Goal: Complete application form

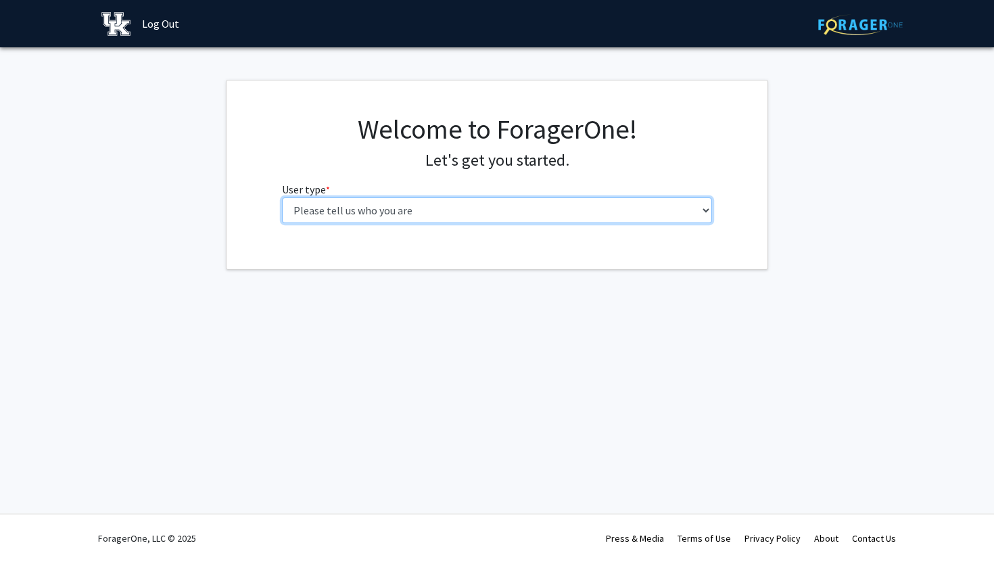
click at [371, 218] on select "Please tell us who you are Undergraduate Student Master's Student Doctoral Cand…" at bounding box center [497, 211] width 431 height 26
select select "1: undergrad"
click at [282, 198] on select "Please tell us who you are Undergraduate Student Master's Student Doctoral Cand…" at bounding box center [497, 211] width 431 height 26
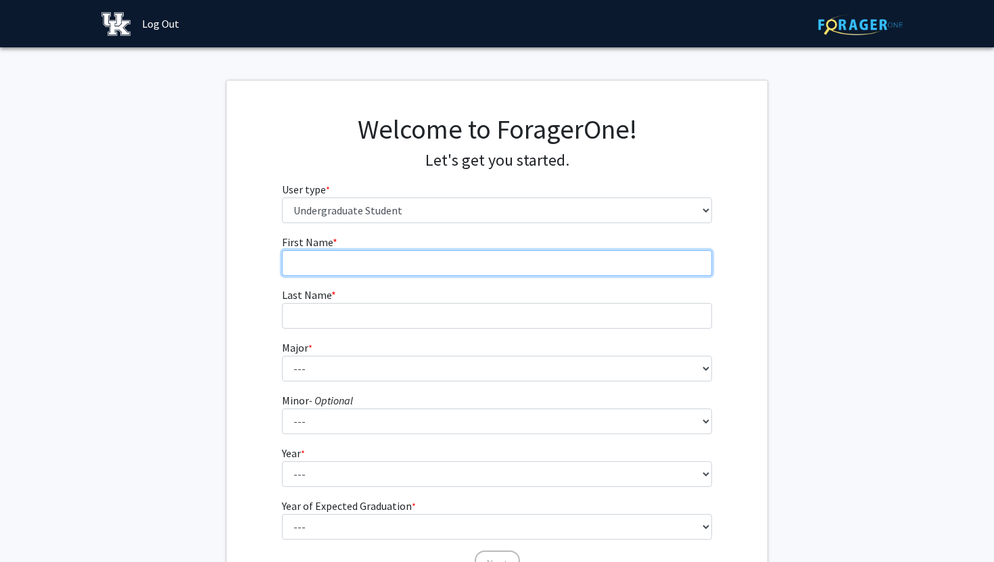
click at [334, 264] on input "First Name * required" at bounding box center [497, 263] width 431 height 26
type input "Mariacecilia"
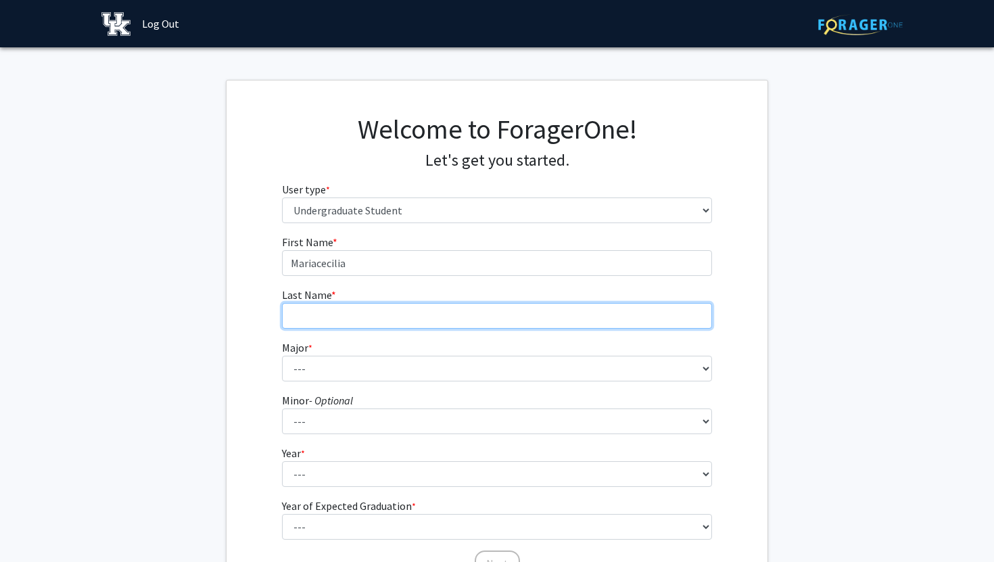
click at [309, 324] on input "Last Name * required" at bounding box center [497, 316] width 431 height 26
type input "[PERSON_NAME]"
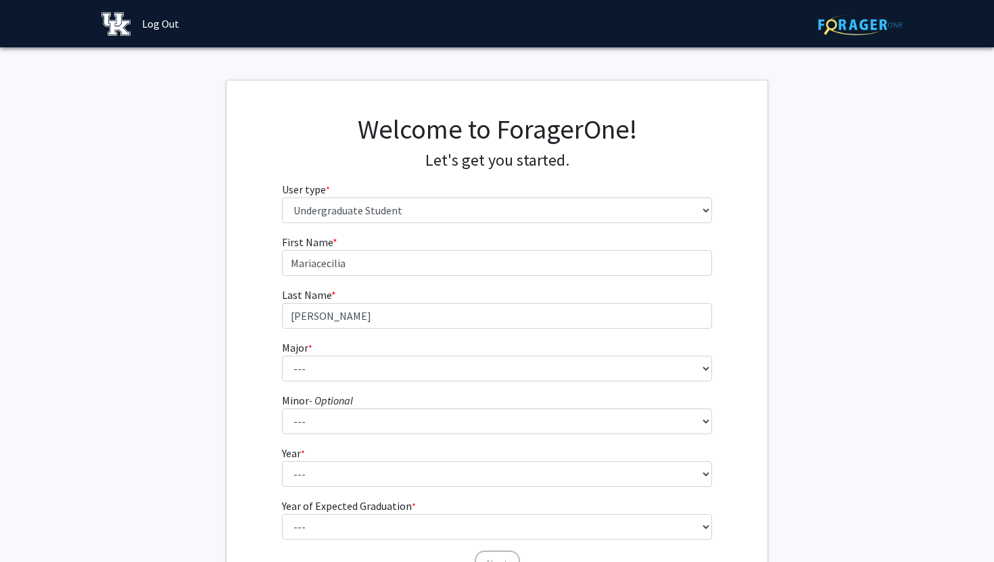
click at [305, 384] on form "First Name * required [PERSON_NAME] Last Name * required [PERSON_NAME] * requir…" at bounding box center [497, 399] width 431 height 330
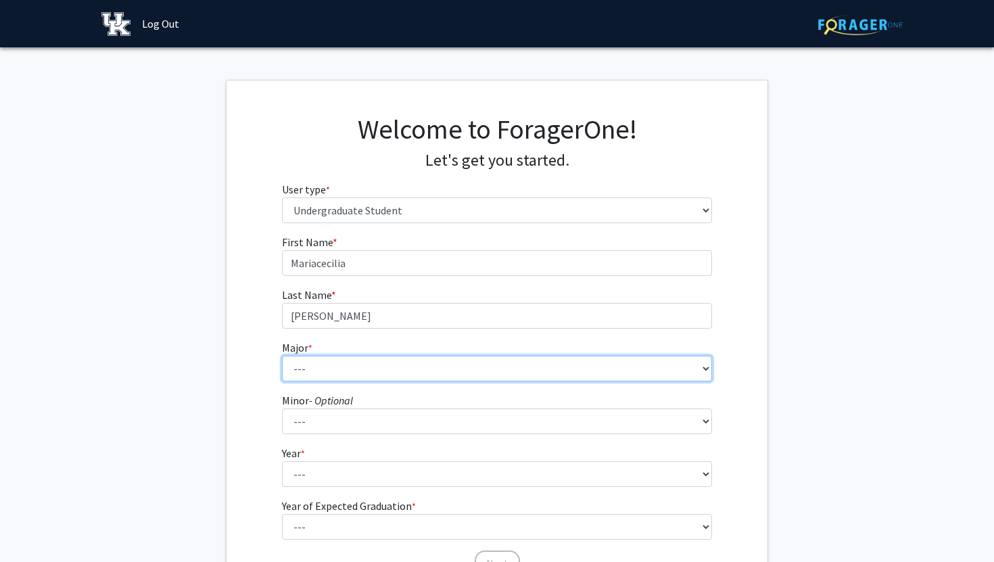
click at [310, 374] on select "--- Accounting Aerospace Engineering African American & Africana Studies Agricu…" at bounding box center [497, 369] width 431 height 26
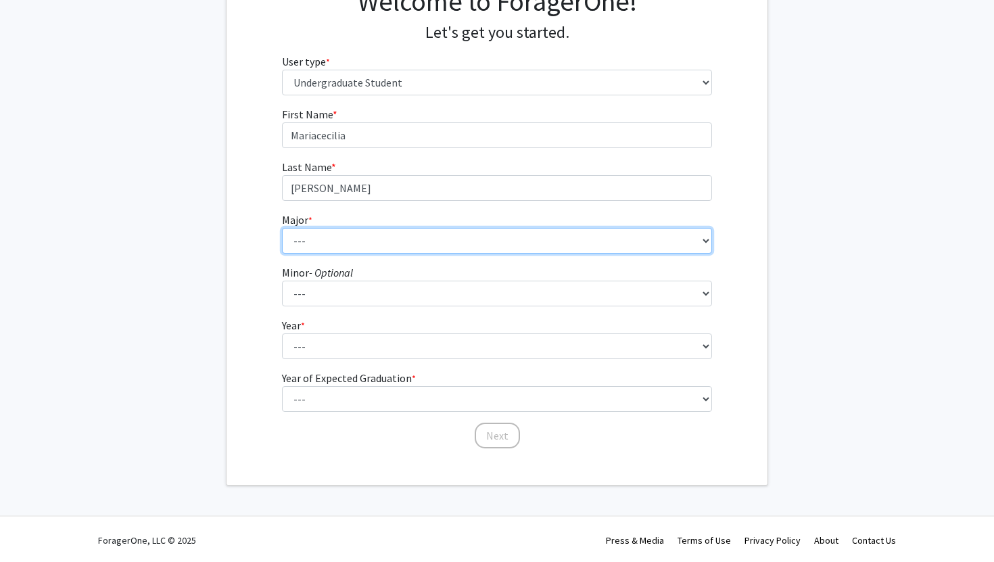
scroll to position [130, 0]
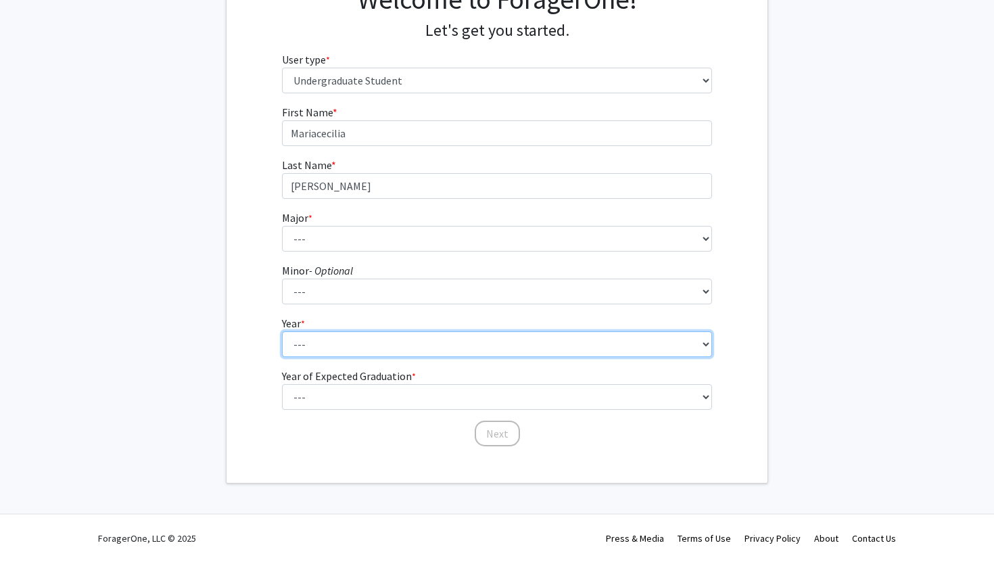
click at [310, 338] on fg-select "Year * required --- First-year Sophomore Junior Senior Postbaccalaureate Certif…" at bounding box center [497, 336] width 431 height 42
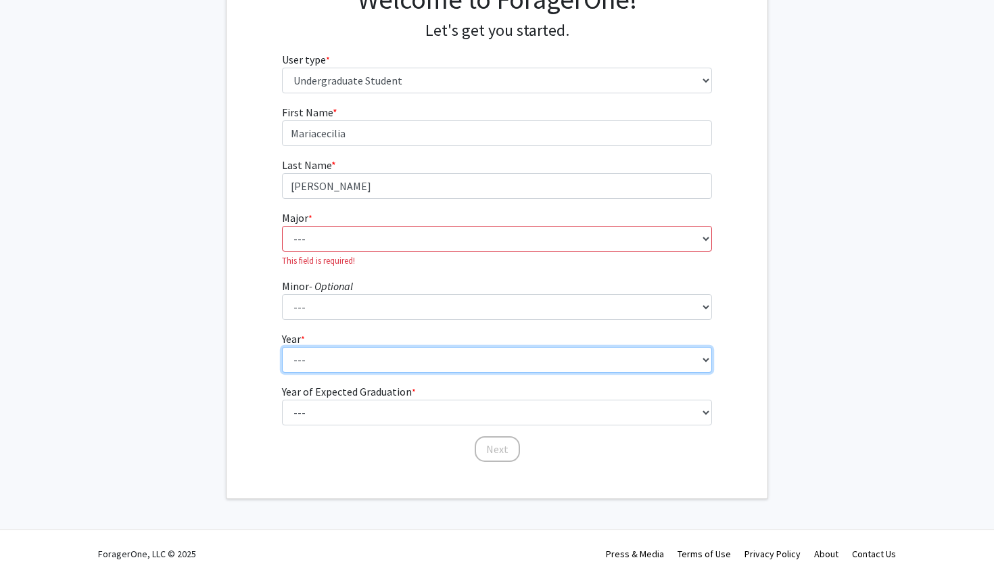
select select "2: sophomore"
click at [282, 347] on select "--- First-year Sophomore Junior Senior Postbaccalaureate Certificate" at bounding box center [497, 360] width 431 height 26
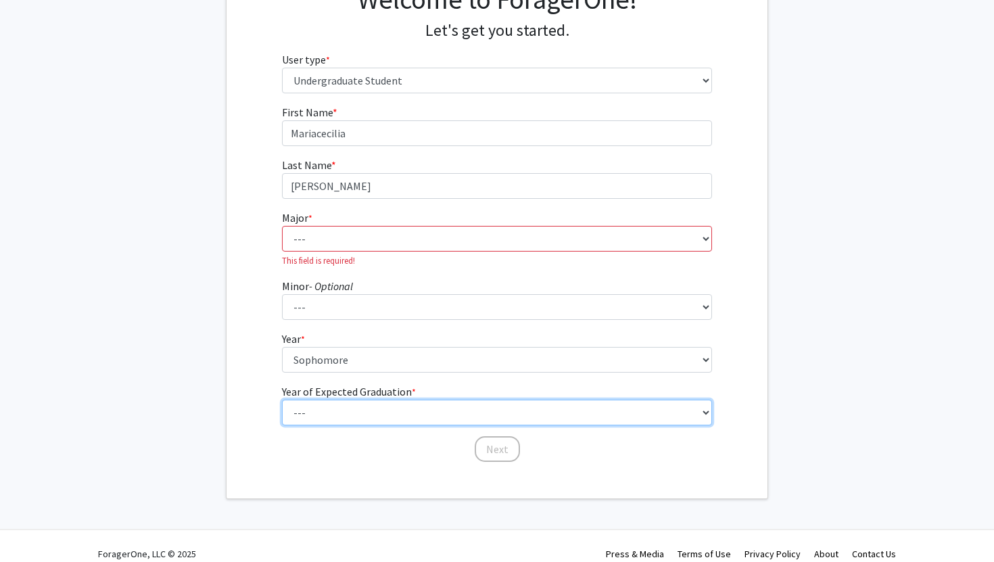
click at [342, 410] on select "--- 2025 2026 2027 2028 2029 2030 2031 2032 2033 2034" at bounding box center [497, 413] width 431 height 26
select select "4: 2028"
click at [282, 400] on select "--- 2025 2026 2027 2028 2029 2030 2031 2032 2033 2034" at bounding box center [497, 413] width 431 height 26
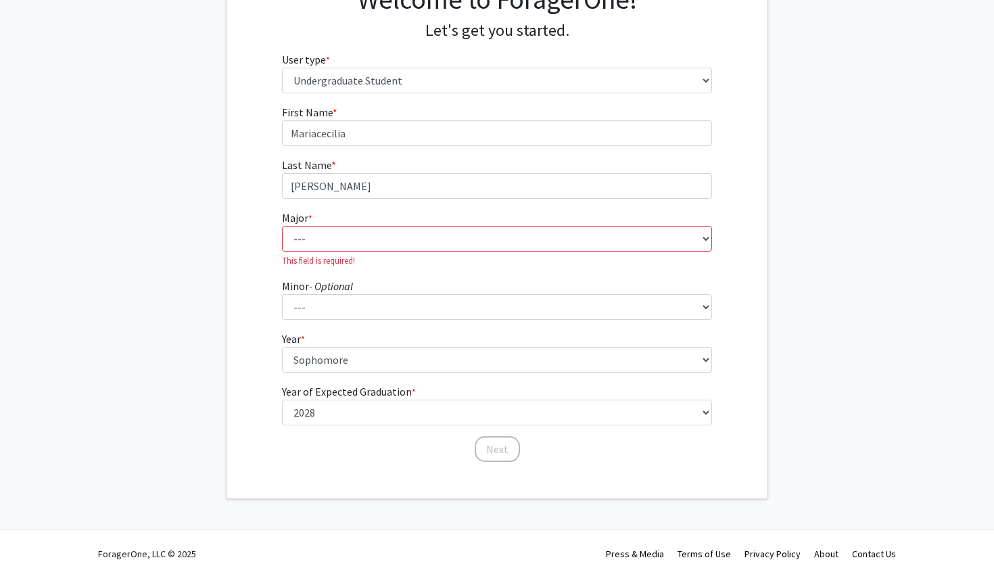
click at [252, 204] on div "First Name * required [PERSON_NAME] Last Name * required [PERSON_NAME] * requir…" at bounding box center [497, 283] width 541 height 359
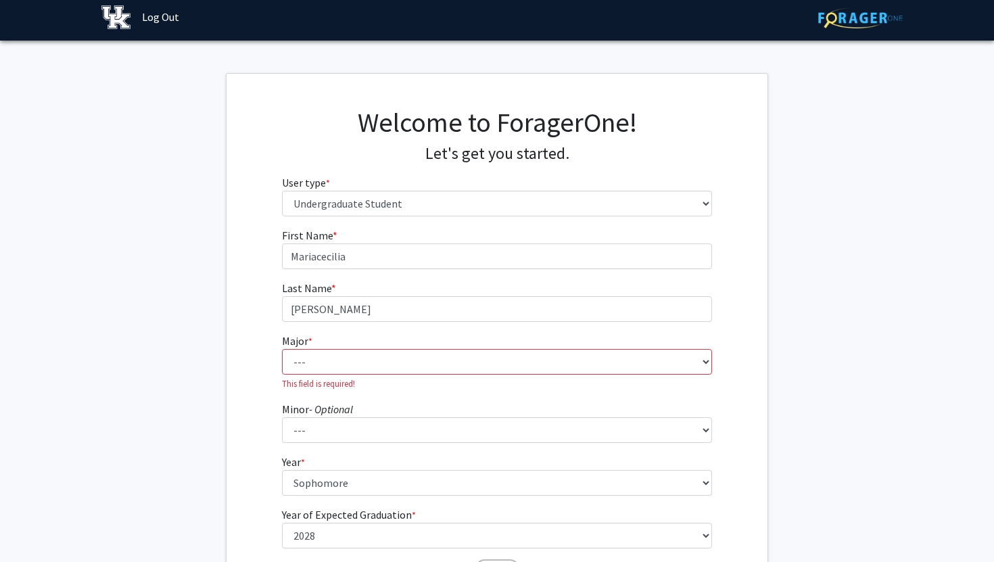
scroll to position [0, 0]
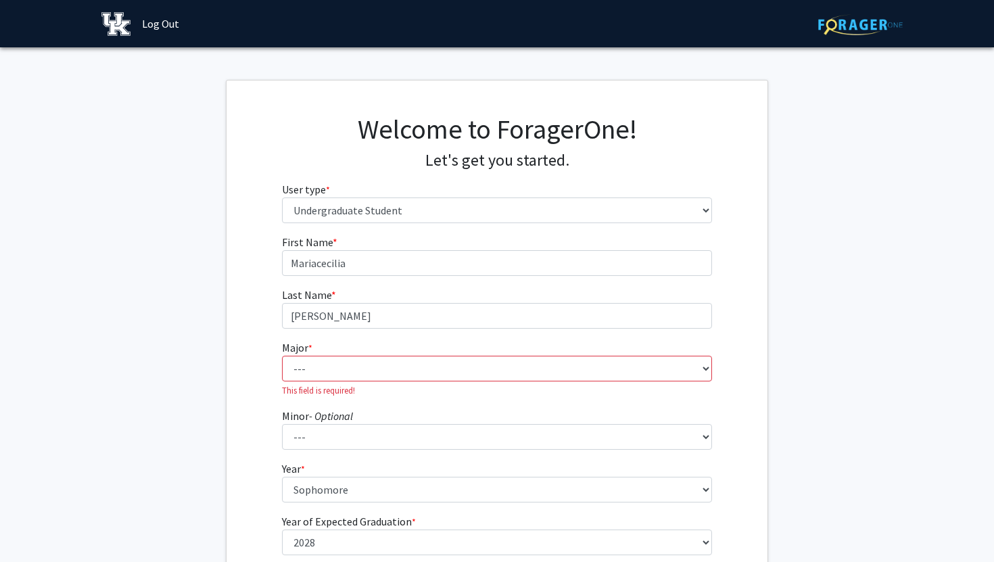
click at [477, 348] on fg-select "Major * required --- Accounting Aerospace Engineering African American & Africa…" at bounding box center [497, 368] width 431 height 57
click at [482, 365] on select "--- Accounting Aerospace Engineering African American & Africana Studies Agricu…" at bounding box center [497, 369] width 431 height 26
